Goal: Task Accomplishment & Management: Complete application form

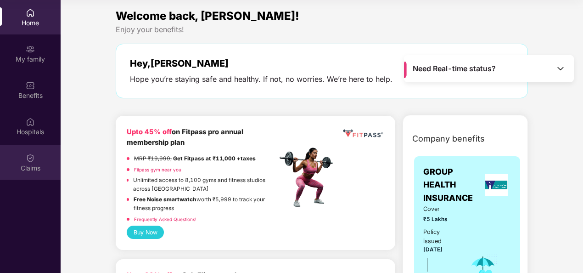
click at [20, 162] on div "Claims" at bounding box center [30, 162] width 61 height 34
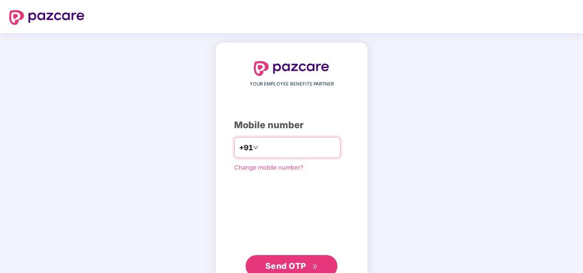
click at [268, 146] on input "number" at bounding box center [297, 147] width 75 height 15
click at [260, 146] on input "**********" at bounding box center [297, 147] width 75 height 15
type input "**********"
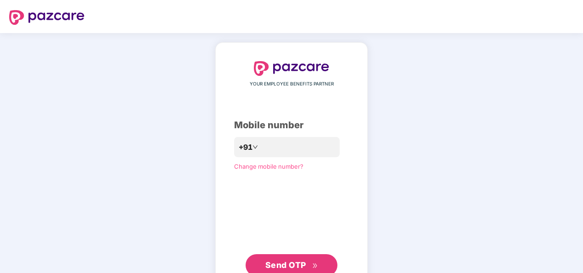
click at [301, 259] on span "Send OTP" at bounding box center [291, 264] width 53 height 13
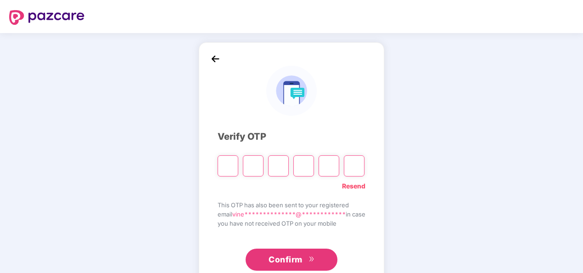
type input "*"
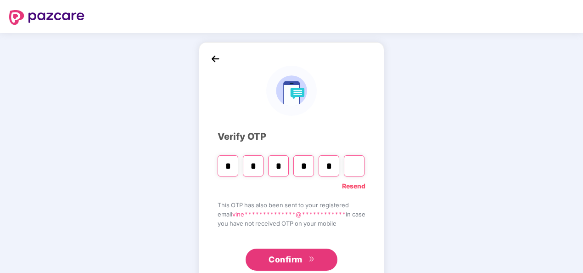
type input "*"
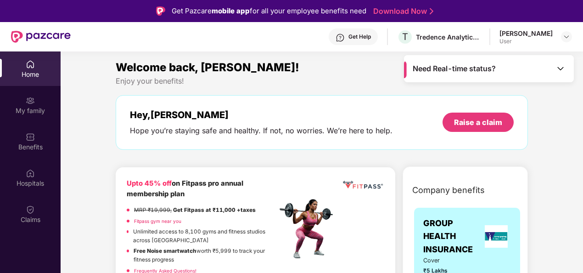
click at [558, 68] on img at bounding box center [560, 68] width 9 height 9
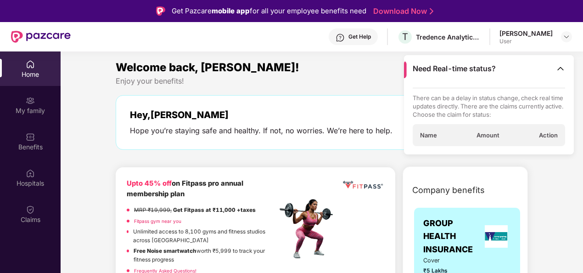
click at [423, 134] on span "Name" at bounding box center [428, 135] width 17 height 8
click at [426, 134] on span "Name" at bounding box center [428, 135] width 17 height 8
click at [548, 134] on span "Action" at bounding box center [548, 135] width 19 height 8
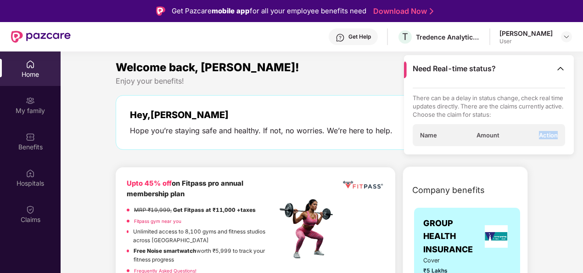
click at [548, 134] on span "Action" at bounding box center [548, 135] width 19 height 8
click at [438, 134] on div "Name Amount Action" at bounding box center [489, 135] width 153 height 22
